Goal: Task Accomplishment & Management: Manage account settings

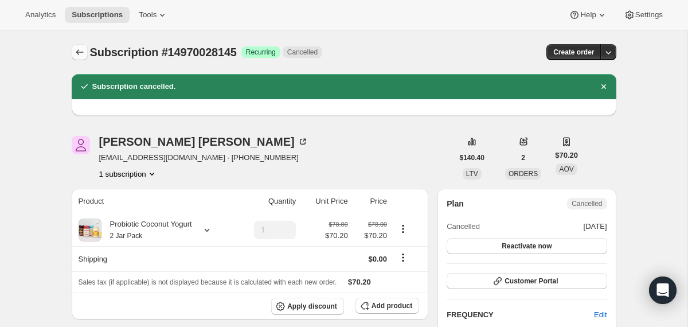
click at [83, 53] on icon "Subscriptions" at bounding box center [79, 51] width 11 height 11
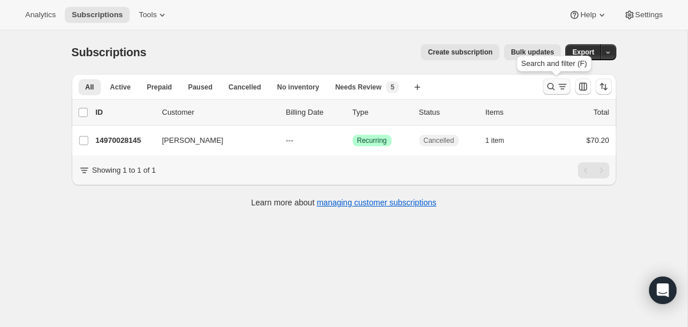
click at [553, 88] on icon "Search and filter results" at bounding box center [551, 86] width 11 height 11
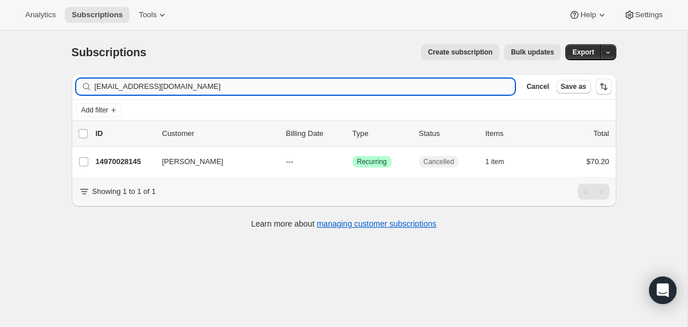
click at [472, 88] on input "[EMAIL_ADDRESS][DOMAIN_NAME]" at bounding box center [305, 87] width 421 height 16
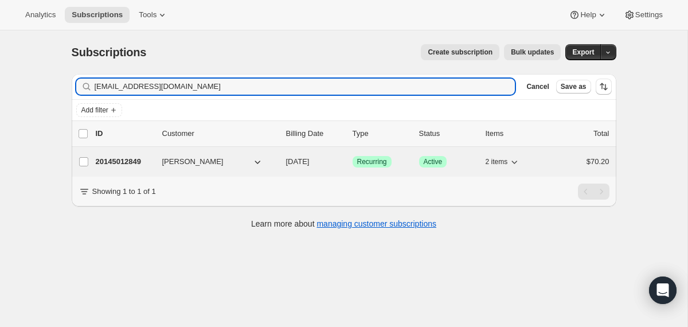
type input "[EMAIL_ADDRESS][DOMAIN_NAME]"
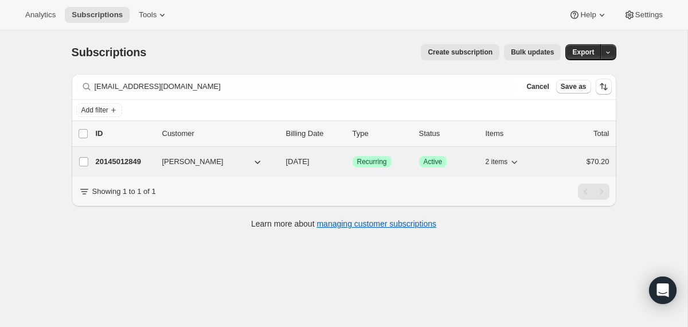
click at [279, 158] on div "20145012849 [PERSON_NAME] [DATE] Success Recurring Success Active 2 items $70.20" at bounding box center [353, 162] width 514 height 16
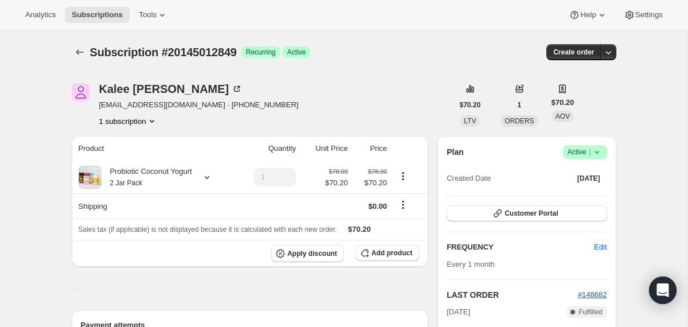
click at [594, 157] on icon at bounding box center [597, 151] width 11 height 11
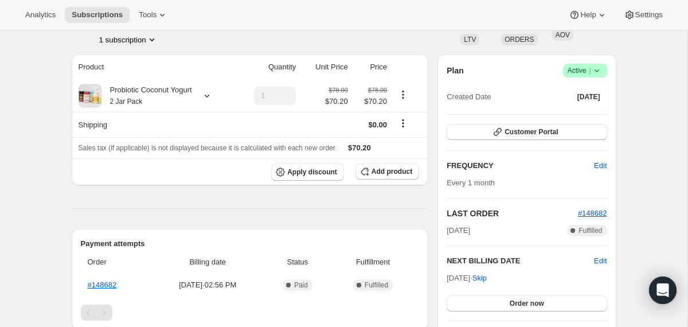
scroll to position [80, 0]
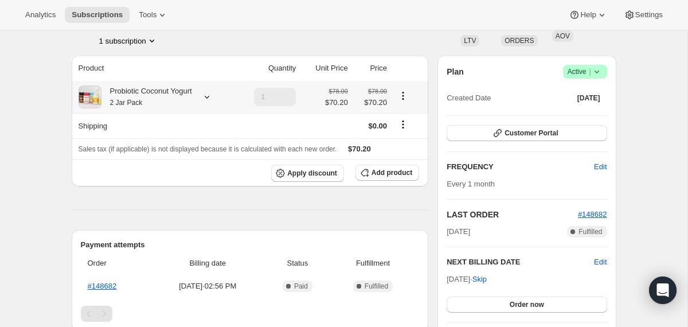
click at [189, 99] on div "Probiotic Coconut Yogurt 2 Jar Pack" at bounding box center [147, 96] width 91 height 23
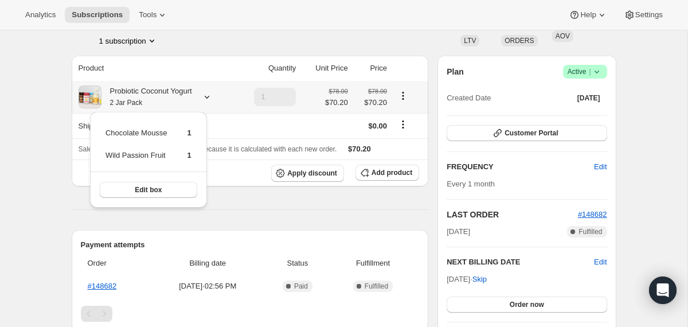
click at [189, 99] on div "Probiotic Coconut Yogurt 2 Jar Pack" at bounding box center [147, 96] width 91 height 23
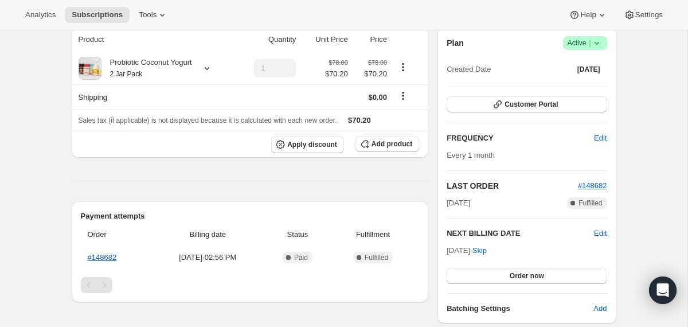
scroll to position [115, 0]
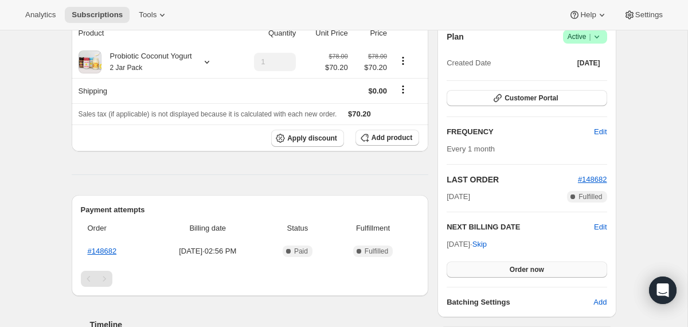
click at [464, 273] on button "Order now" at bounding box center [527, 270] width 160 height 16
click at [461, 269] on button "Click to confirm" at bounding box center [527, 270] width 160 height 16
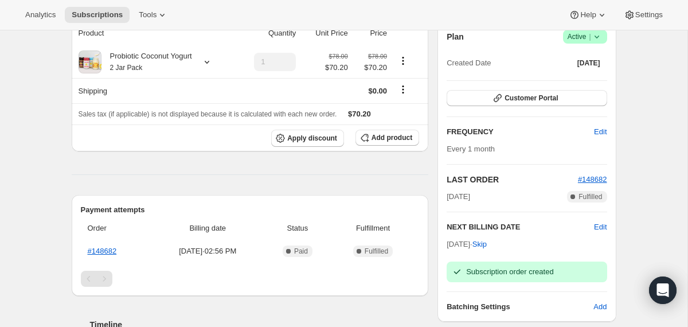
scroll to position [0, 0]
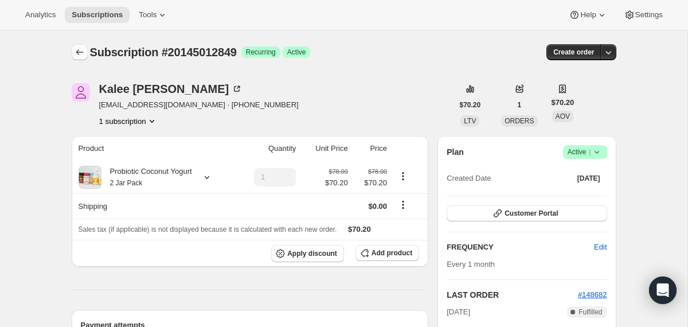
click at [76, 52] on icon "Subscriptions" at bounding box center [79, 52] width 7 height 6
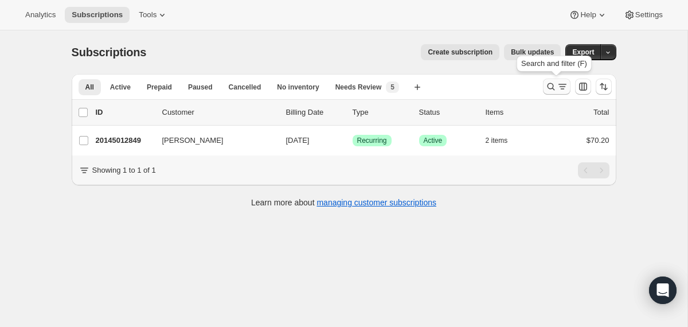
click at [548, 87] on icon "Search and filter results" at bounding box center [551, 86] width 11 height 11
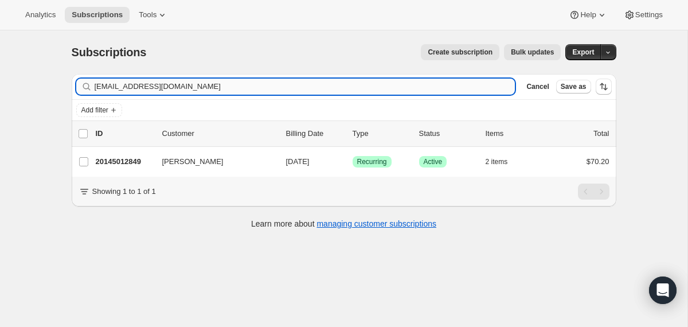
click at [375, 84] on input "[EMAIL_ADDRESS][DOMAIN_NAME]" at bounding box center [305, 87] width 421 height 16
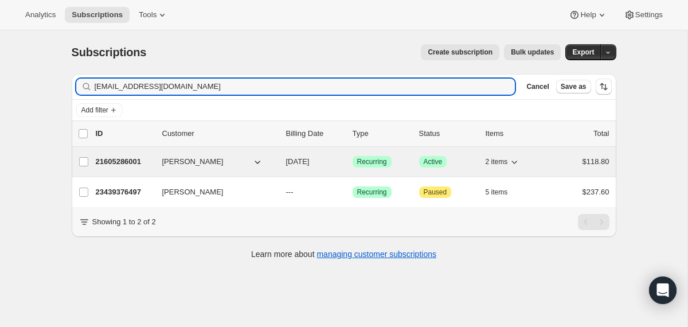
type input "[EMAIL_ADDRESS][DOMAIN_NAME]"
click at [285, 161] on div "21605286001 [PERSON_NAME] [DATE] Success Recurring Success Active 2 items $118.…" at bounding box center [353, 162] width 514 height 16
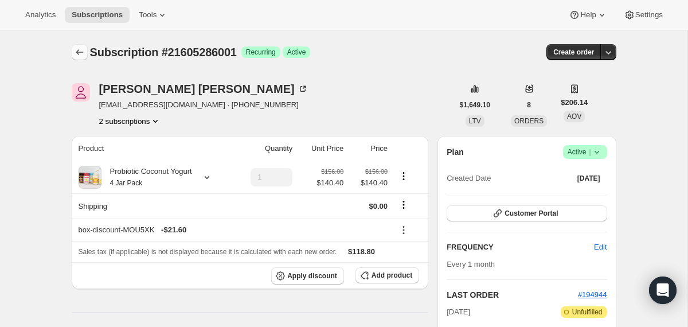
click at [77, 56] on icon "Subscriptions" at bounding box center [79, 51] width 11 height 11
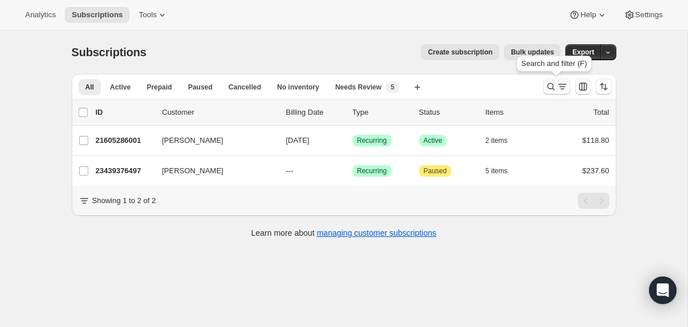
click at [547, 88] on icon "Search and filter results" at bounding box center [551, 86] width 11 height 11
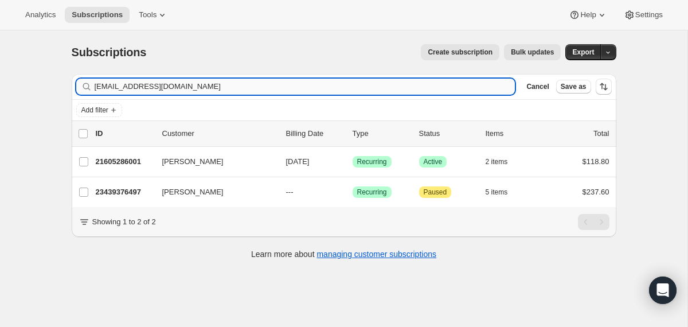
click at [464, 83] on input "[EMAIL_ADDRESS][DOMAIN_NAME]" at bounding box center [305, 87] width 421 height 16
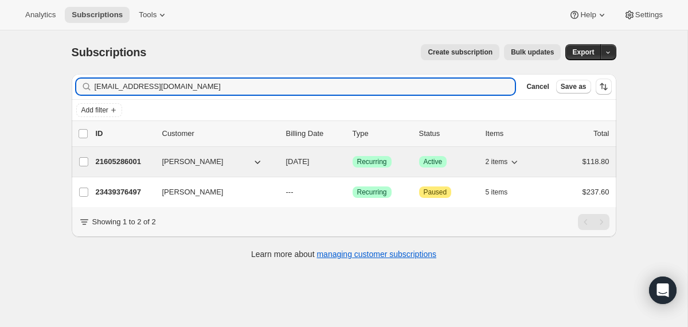
click at [290, 158] on span "[DATE]" at bounding box center [298, 161] width 24 height 9
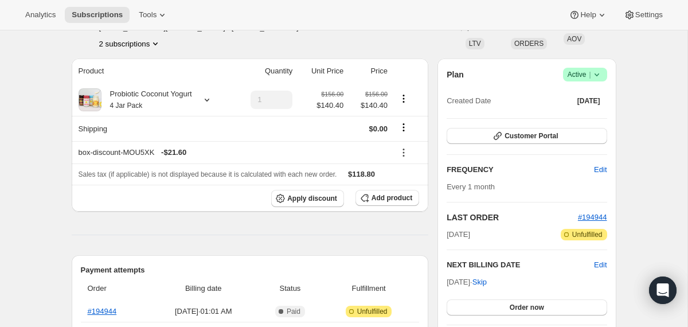
scroll to position [77, 0]
click at [600, 77] on icon at bounding box center [597, 74] width 11 height 11
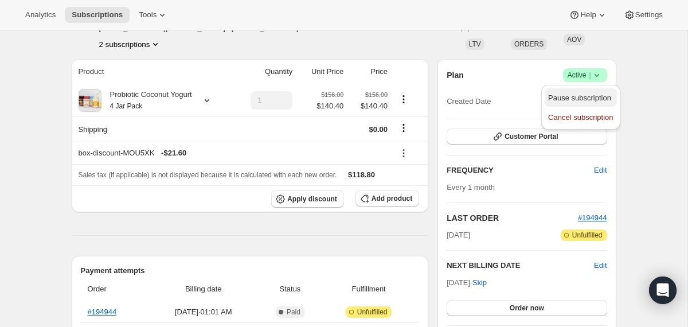
click at [571, 94] on span "Pause subscription" at bounding box center [579, 98] width 63 height 9
